Goal: Book appointment/travel/reservation

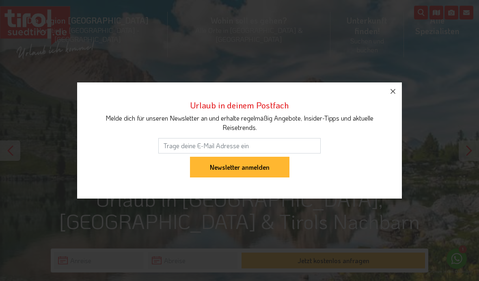
click at [395, 88] on icon "button" at bounding box center [393, 92] width 10 height 10
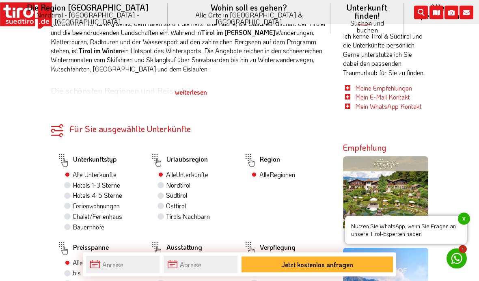
scroll to position [444, 0]
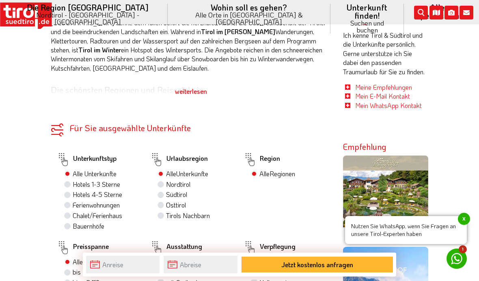
click at [180, 190] on label "Südtirol" at bounding box center [176, 194] width 21 height 9
click at [165, 192] on input "Südtirol" at bounding box center [161, 194] width 5 height 5
radio input "true"
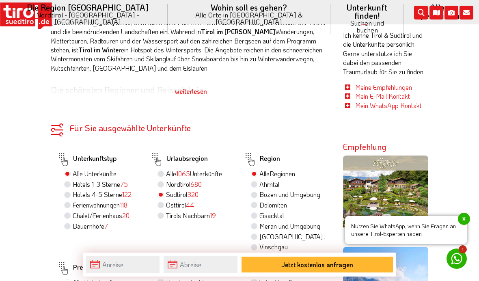
click at [117, 180] on label "Hotels 1-3 Sterne 75" at bounding box center [100, 184] width 55 height 9
click at [71, 182] on input "Hotels 1-3 Sterne 75" at bounding box center [68, 184] width 5 height 5
radio input "true"
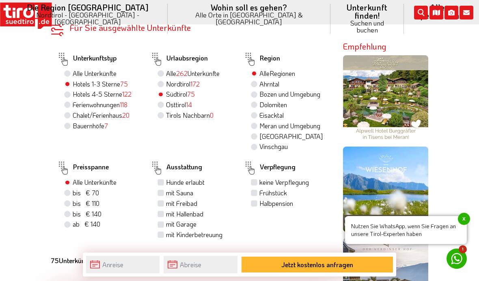
scroll to position [512, 0]
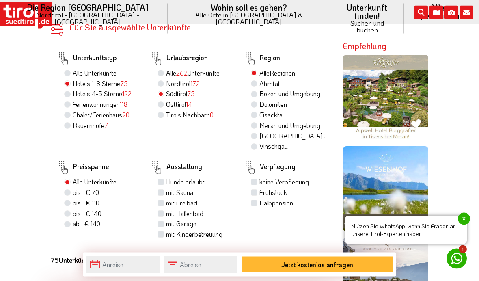
click at [85, 199] on span "bis € 110" at bounding box center [86, 203] width 27 height 9
click at [71, 201] on input "bis € 110 bis CHF 103" at bounding box center [68, 203] width 5 height 5
radio input "true"
click at [284, 188] on label "Frühstück" at bounding box center [274, 192] width 28 height 9
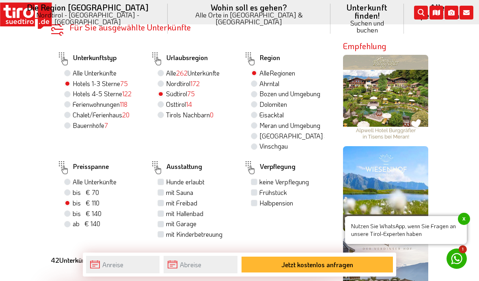
click at [258, 190] on input "Frühstück" at bounding box center [255, 192] width 5 height 5
checkbox input "true"
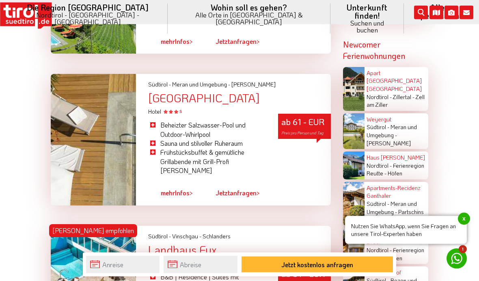
scroll to position [1700, 0]
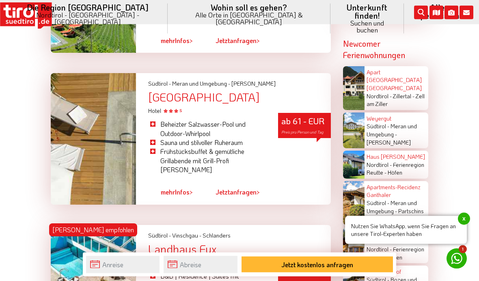
click at [89, 146] on div at bounding box center [93, 140] width 85 height 132
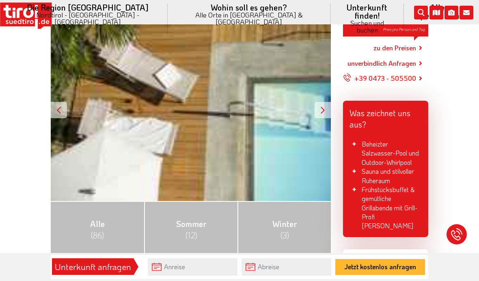
scroll to position [149, 0]
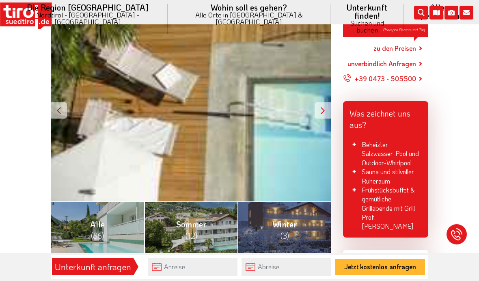
click at [311, 128] on div "ab 61 - EUR Preis pro Person und Tag" at bounding box center [191, 111] width 280 height 182
click at [323, 102] on div at bounding box center [323, 110] width 16 height 16
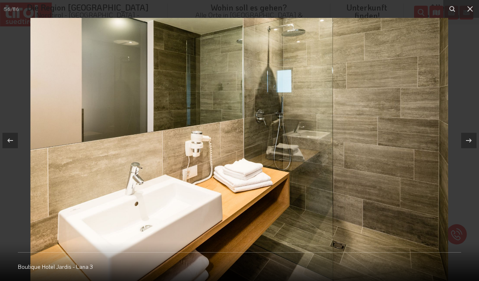
click at [475, 6] on icon at bounding box center [471, 9] width 10 height 10
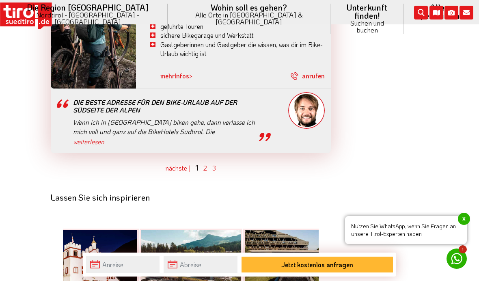
scroll to position [2543, 0]
click at [206, 163] on link "2" at bounding box center [206, 167] width 4 height 9
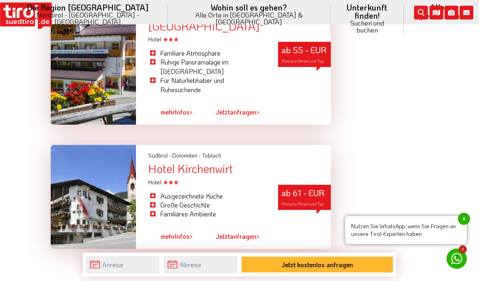
scroll to position [2449, 0]
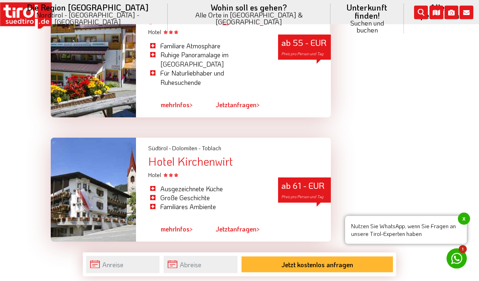
click at [231, 252] on ul "vorher | nächste | 1 2 3" at bounding box center [191, 257] width 280 height 10
click at [228, 253] on link "3" at bounding box center [227, 257] width 4 height 9
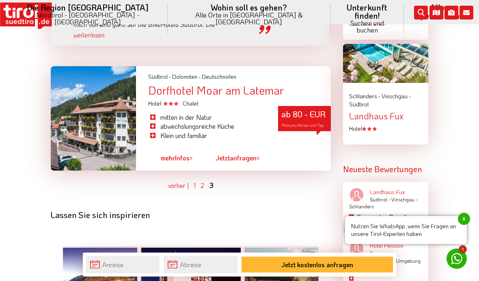
scroll to position [1069, 0]
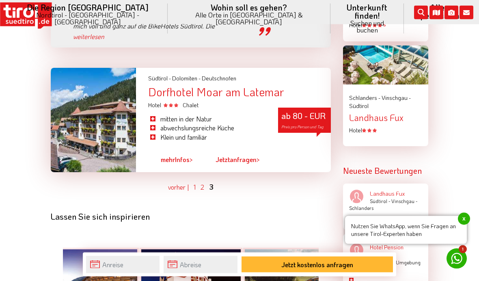
click at [196, 183] on link "1" at bounding box center [195, 187] width 2 height 9
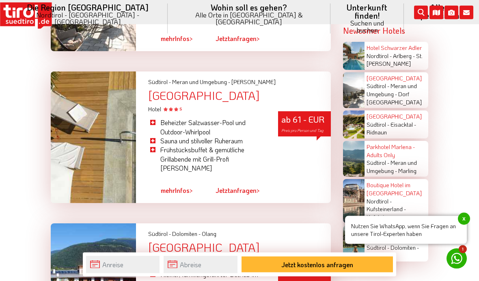
scroll to position [1458, 0]
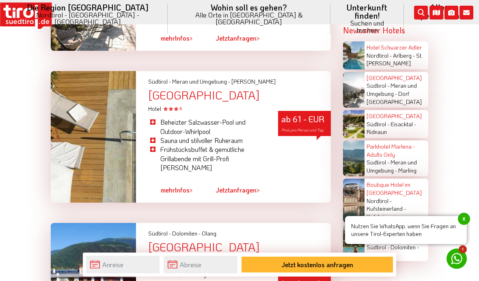
click at [248, 181] on link "Jetzt anfragen >" at bounding box center [238, 190] width 44 height 19
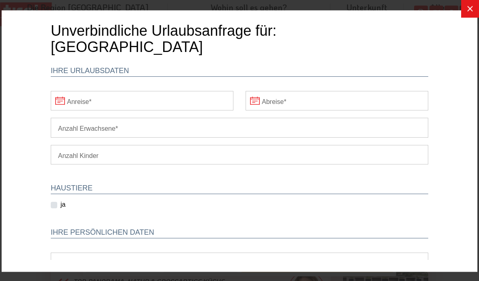
scroll to position [735, 0]
